Goal: Use online tool/utility: Utilize a website feature to perform a specific function

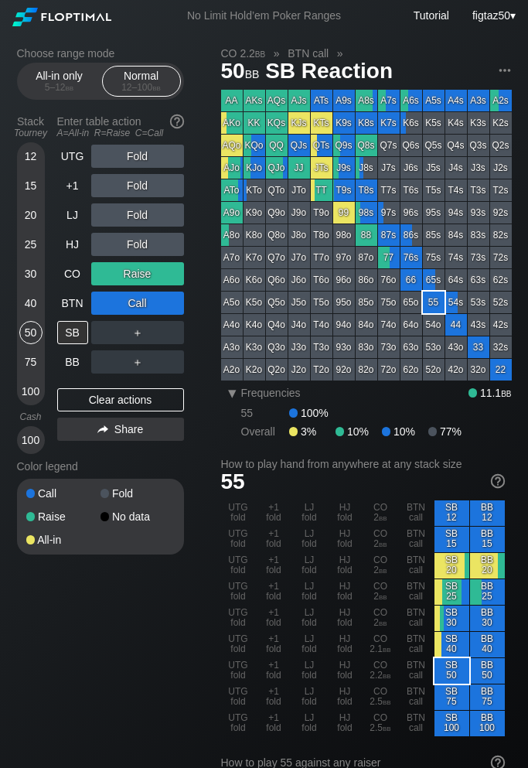
scroll to position [11, 0]
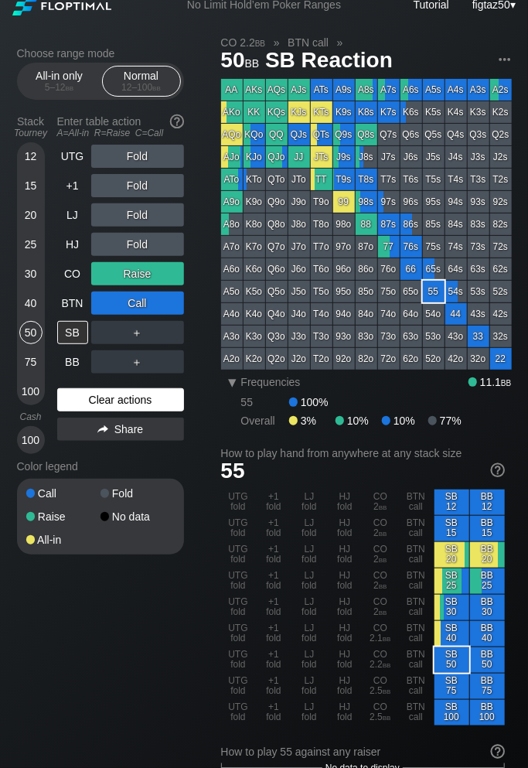
click at [135, 396] on div "Clear actions" at bounding box center [120, 399] width 127 height 23
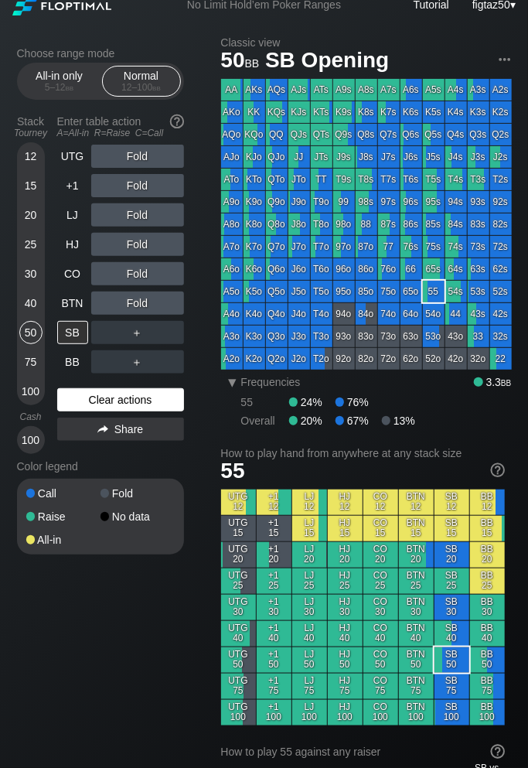
click at [135, 396] on div "Clear actions" at bounding box center [120, 399] width 127 height 23
click at [138, 19] on div "No Limit Hold’em Poker Ranges Tutorial figtaz50 ▾" at bounding box center [264, 5] width 528 height 32
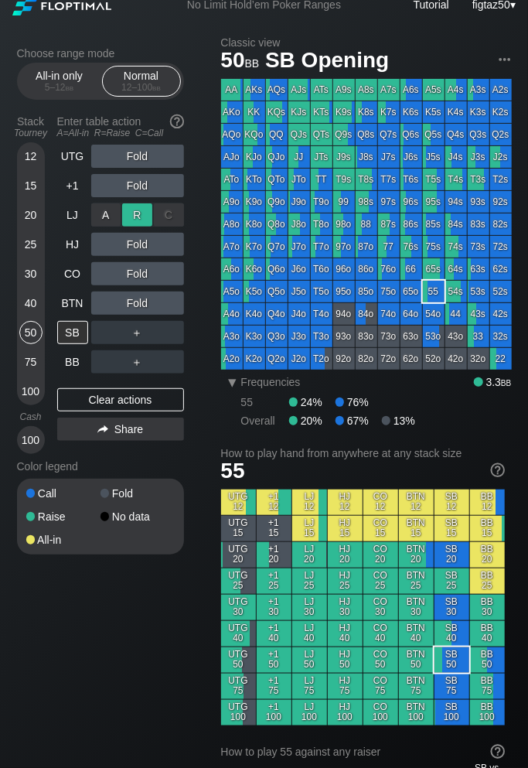
click at [133, 216] on div "R ✕" at bounding box center [137, 214] width 30 height 23
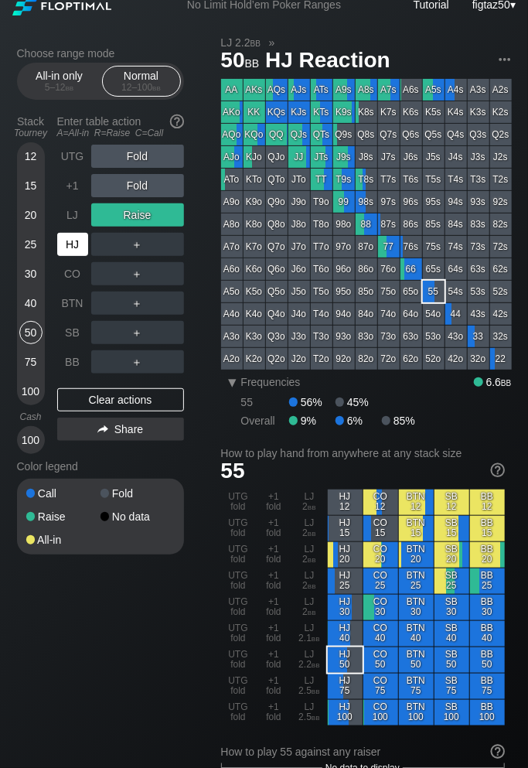
click at [71, 245] on div "HJ" at bounding box center [72, 244] width 31 height 23
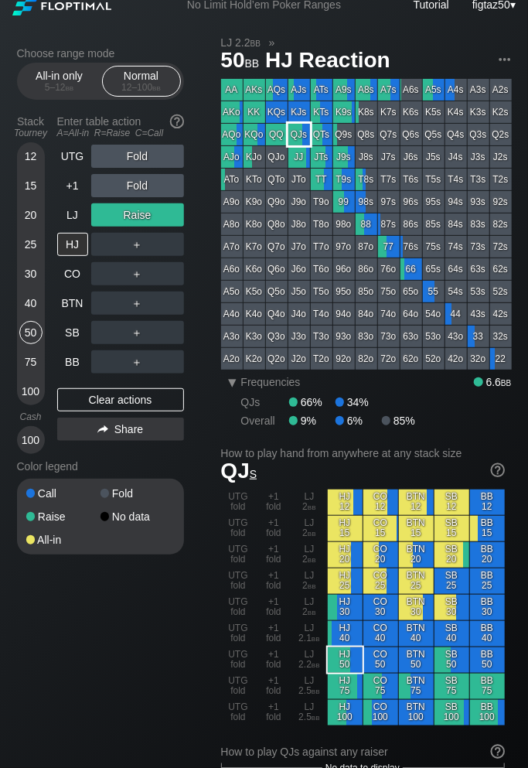
click at [300, 132] on div "QJs" at bounding box center [299, 135] width 22 height 22
click at [145, 403] on div "Clear actions" at bounding box center [120, 399] width 127 height 23
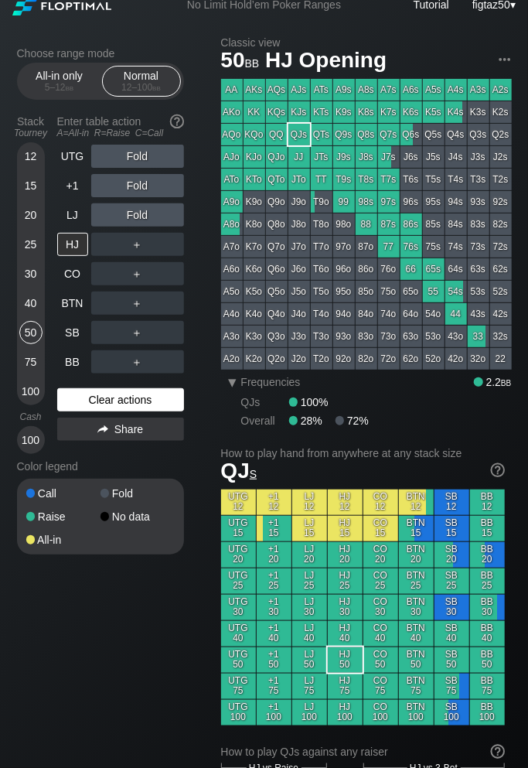
click at [145, 403] on div "Clear actions" at bounding box center [120, 399] width 127 height 23
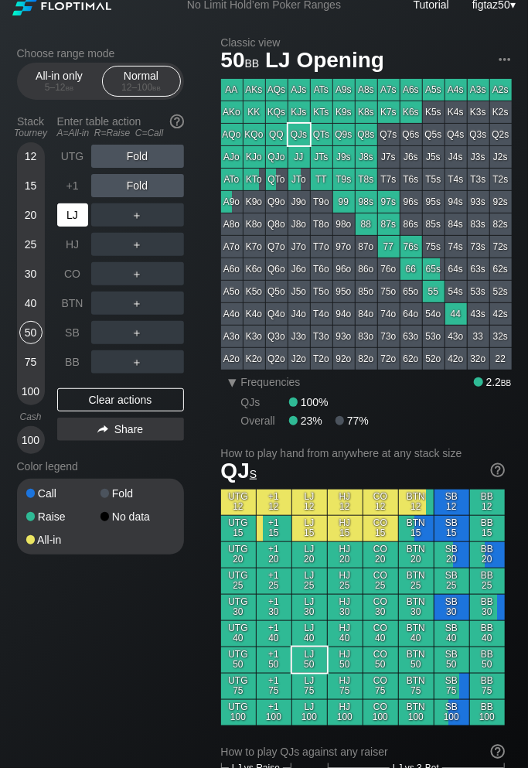
click at [64, 210] on div "LJ" at bounding box center [72, 214] width 31 height 23
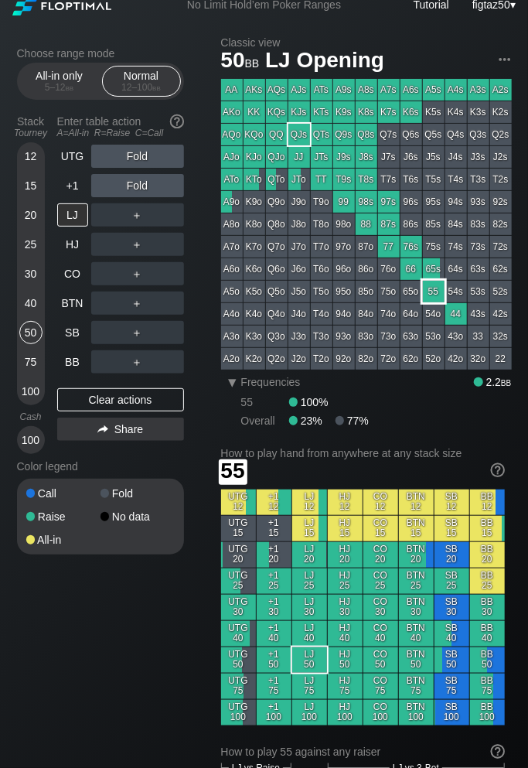
click at [434, 298] on div "55" at bounding box center [434, 292] width 22 height 22
click at [138, 216] on div "R ✕" at bounding box center [137, 214] width 30 height 23
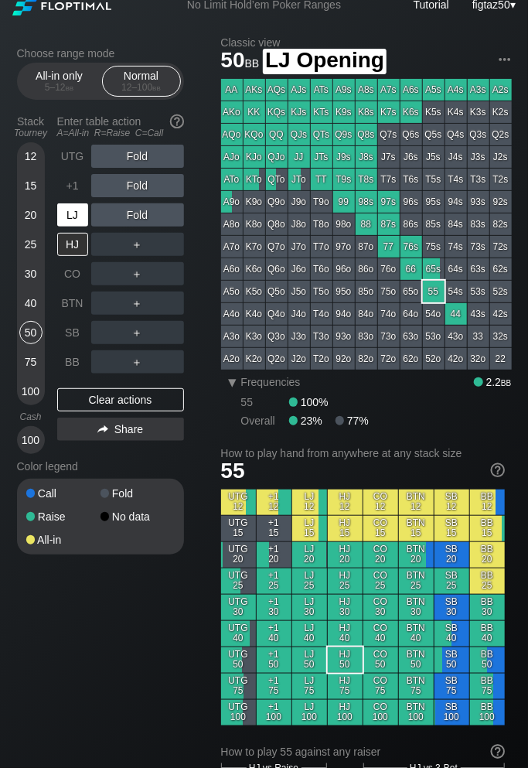
click at [75, 211] on div "LJ" at bounding box center [72, 214] width 31 height 23
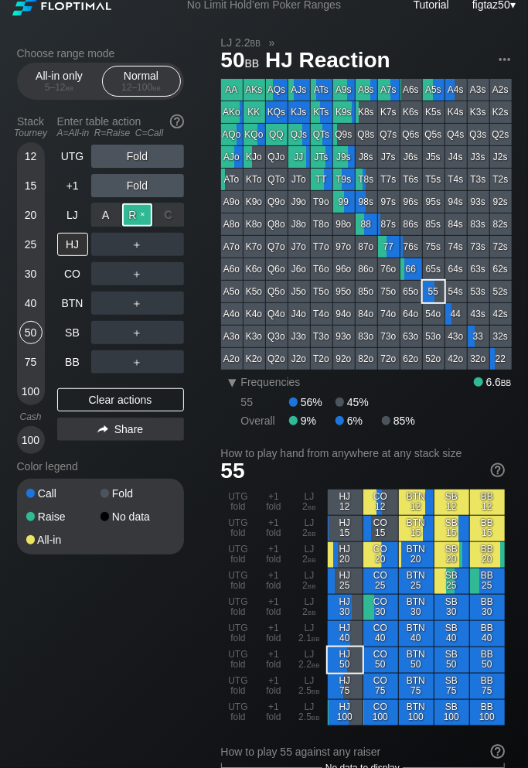
click at [133, 213] on div "R ✕" at bounding box center [137, 214] width 30 height 23
click at [70, 239] on div "HJ" at bounding box center [72, 244] width 31 height 23
click at [168, 242] on div "C ✕" at bounding box center [169, 244] width 30 height 23
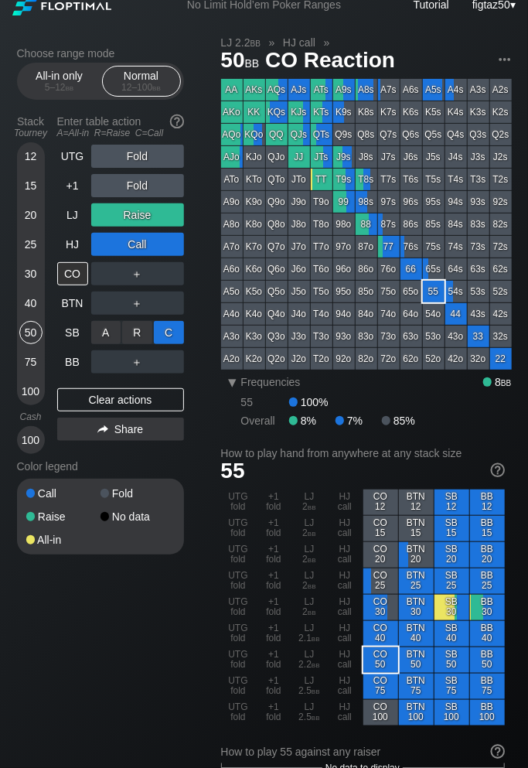
click at [169, 332] on div "C ✕" at bounding box center [169, 332] width 30 height 23
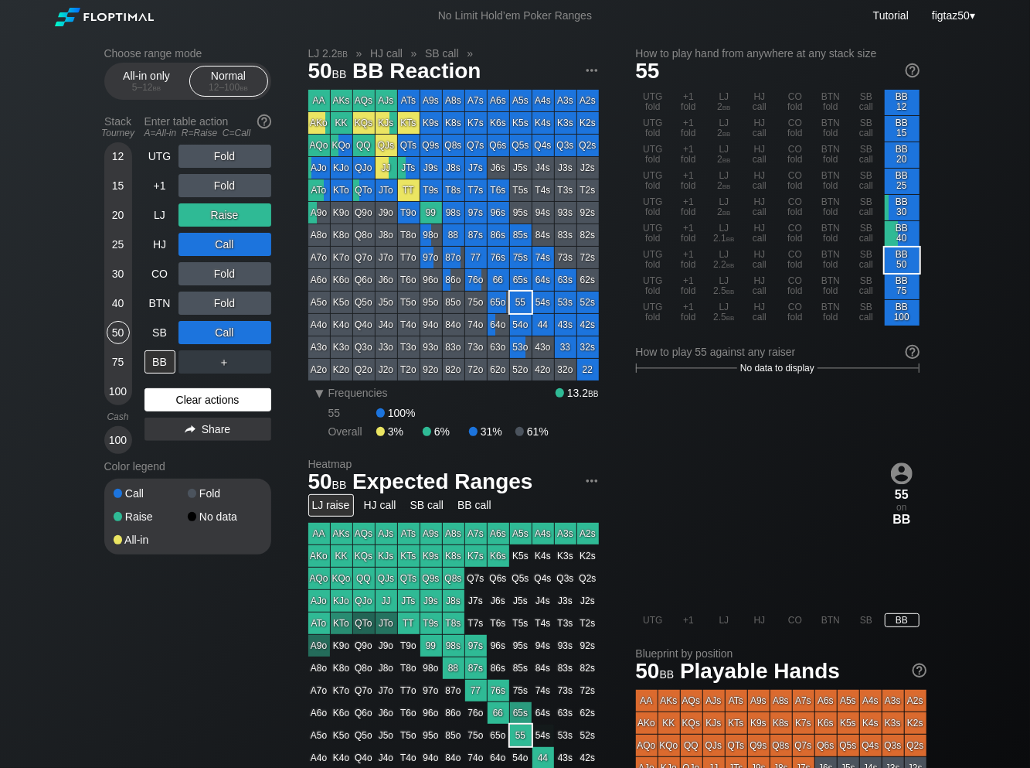
click at [227, 398] on div "Clear actions" at bounding box center [208, 399] width 127 height 23
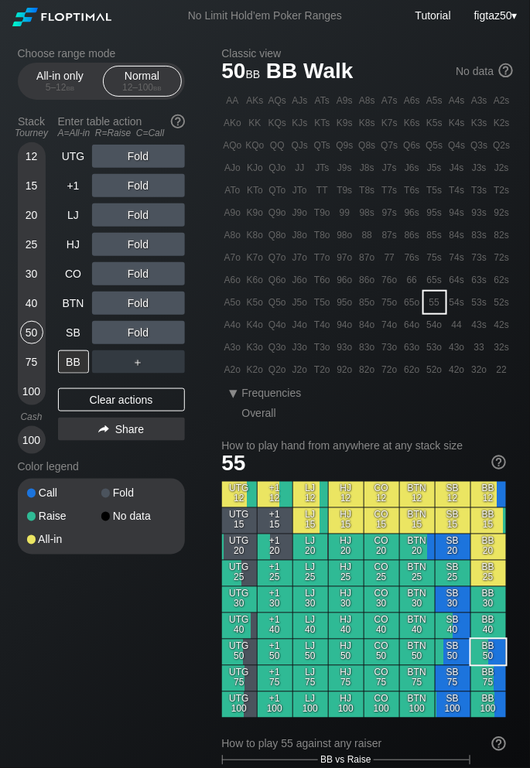
scroll to position [8, 0]
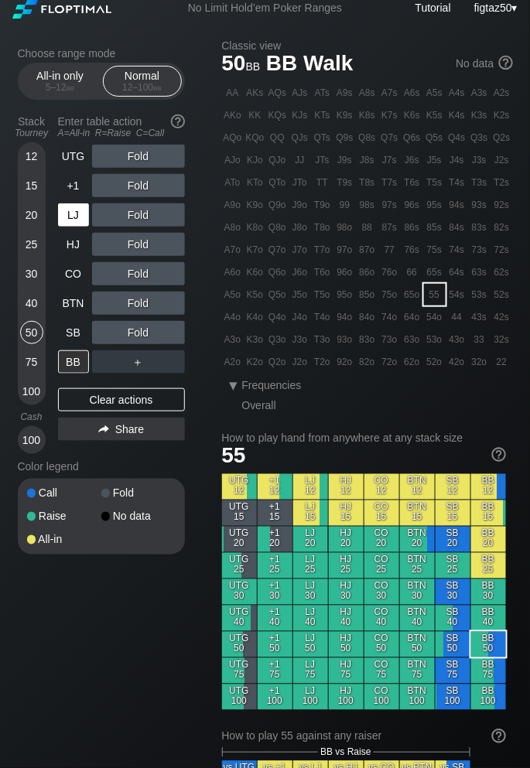
click at [72, 214] on div "LJ" at bounding box center [73, 214] width 31 height 23
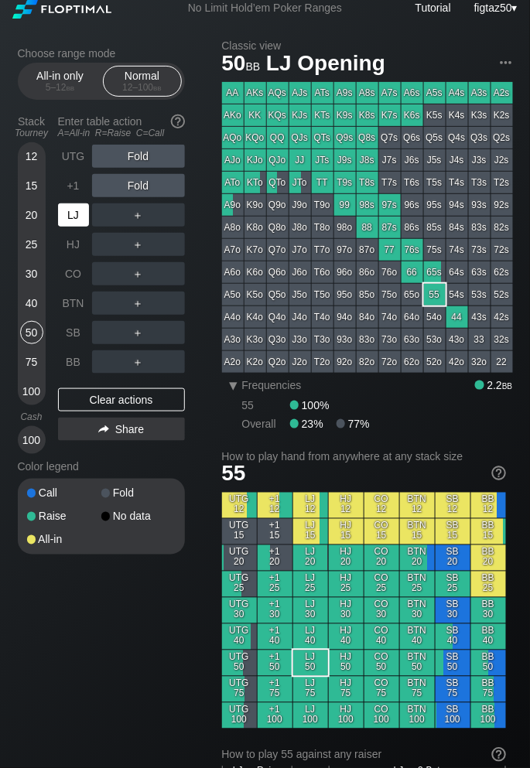
click at [72, 214] on div "LJ" at bounding box center [73, 214] width 31 height 23
click at [135, 214] on div "R ✕" at bounding box center [138, 214] width 30 height 23
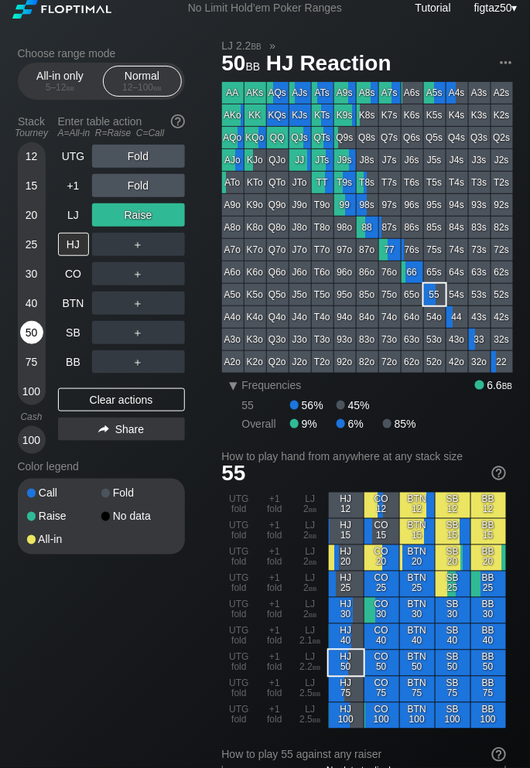
click at [26, 327] on div "50" at bounding box center [31, 332] width 23 height 23
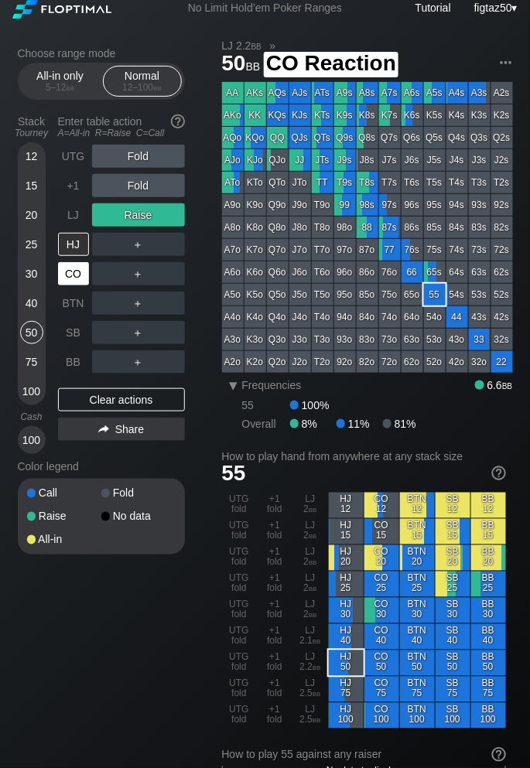
click at [67, 272] on div "CO" at bounding box center [73, 273] width 31 height 23
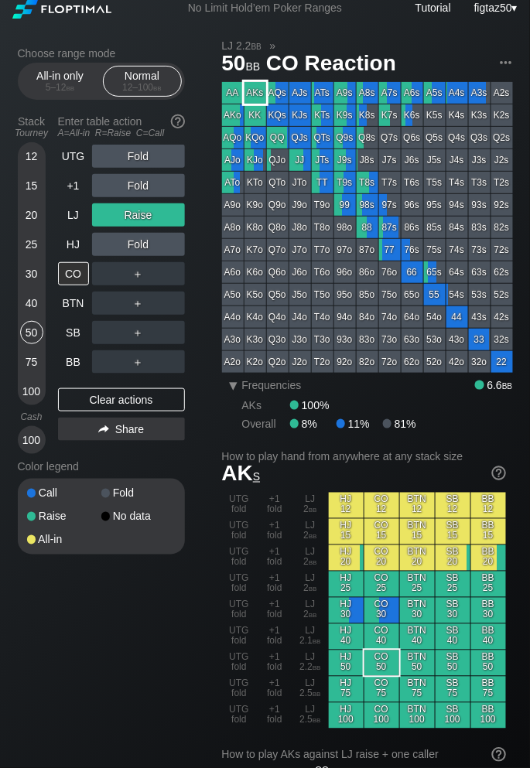
click at [247, 87] on div "AKs" at bounding box center [255, 93] width 22 height 22
click at [124, 400] on div "Clear actions" at bounding box center [121, 399] width 127 height 23
